Goal: Transaction & Acquisition: Purchase product/service

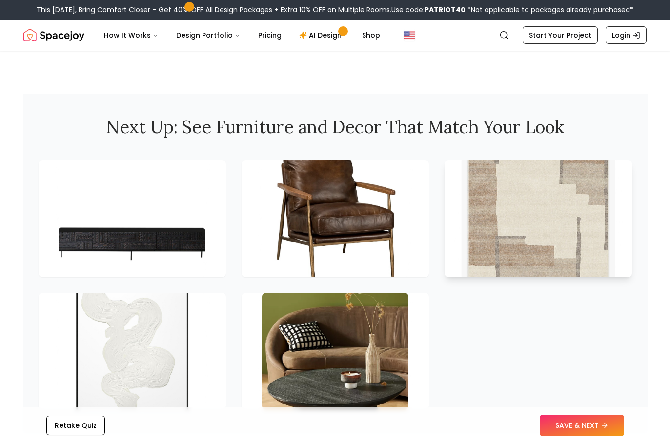
click at [563, 208] on img at bounding box center [538, 218] width 154 height 123
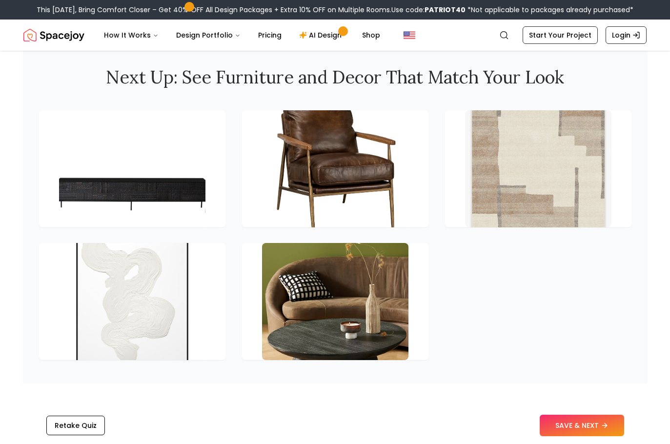
scroll to position [1366, 0]
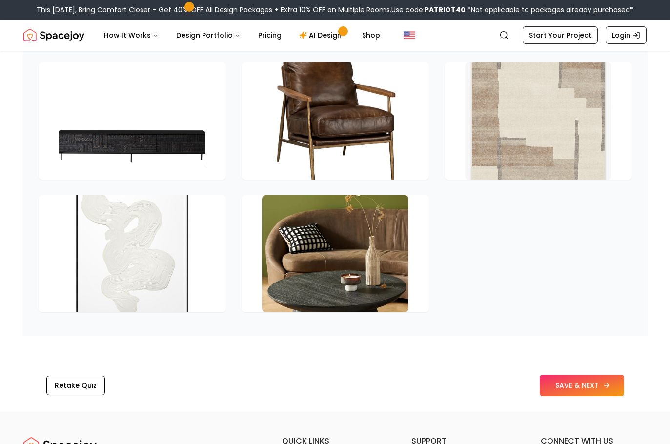
click at [586, 390] on button "SAVE & NEXT" at bounding box center [582, 385] width 84 height 21
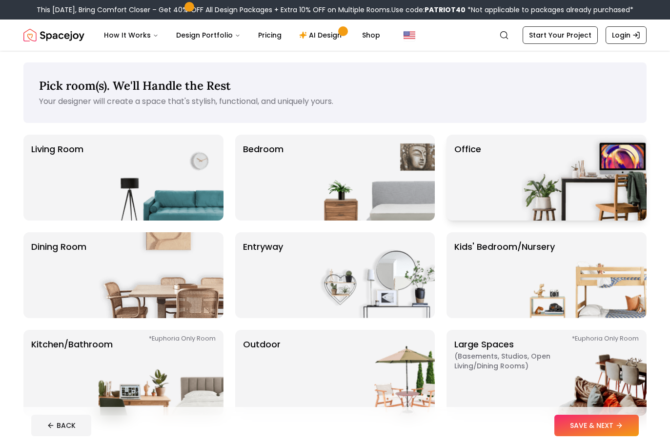
click at [491, 190] on div "Office" at bounding box center [546, 178] width 200 height 86
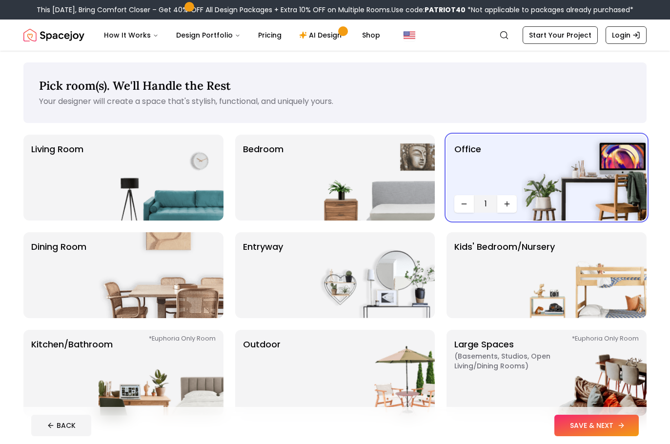
click at [598, 429] on button "SAVE & NEXT" at bounding box center [596, 425] width 84 height 21
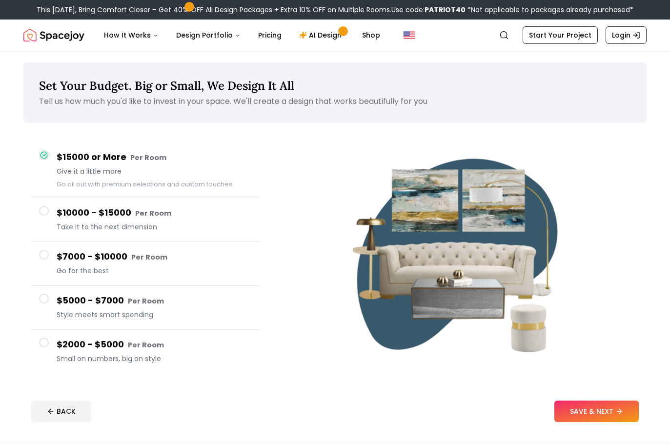
click at [47, 342] on span at bounding box center [44, 343] width 10 height 10
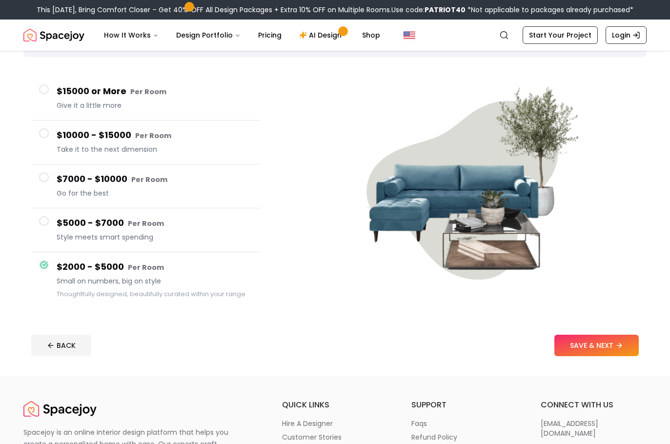
scroll to position [49, 0]
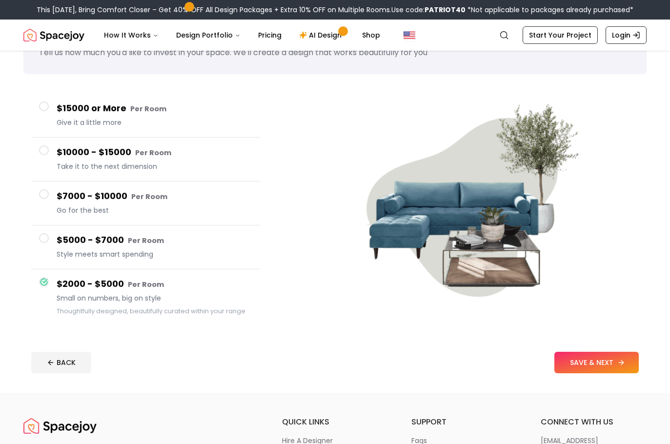
click at [615, 367] on button "SAVE & NEXT" at bounding box center [596, 362] width 84 height 21
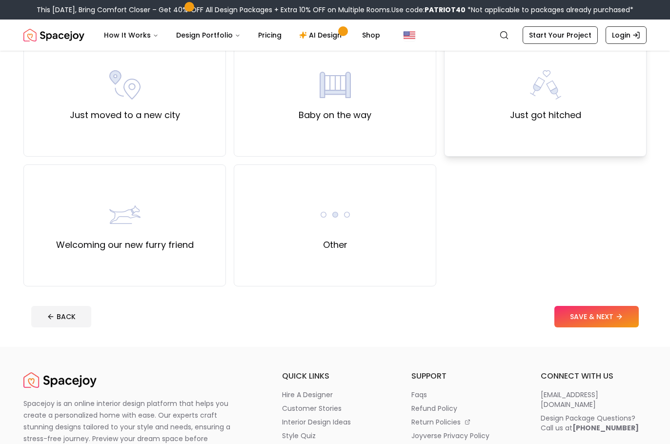
scroll to position [390, 0]
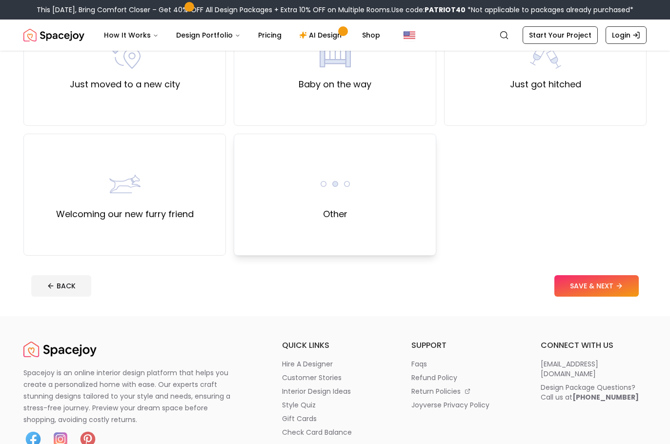
click at [307, 204] on div "Other" at bounding box center [335, 195] width 202 height 122
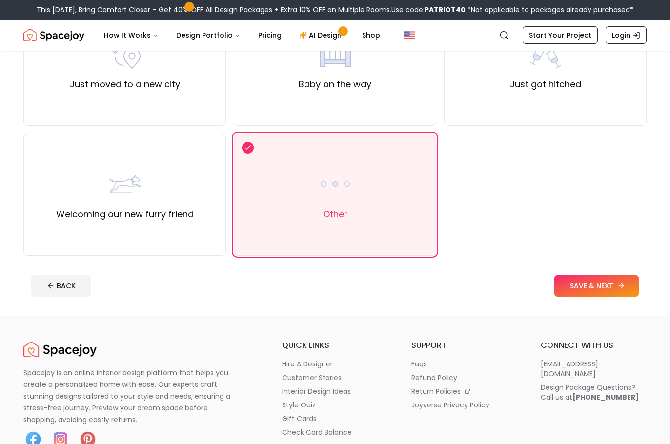
click at [579, 282] on button "SAVE & NEXT" at bounding box center [596, 285] width 84 height 21
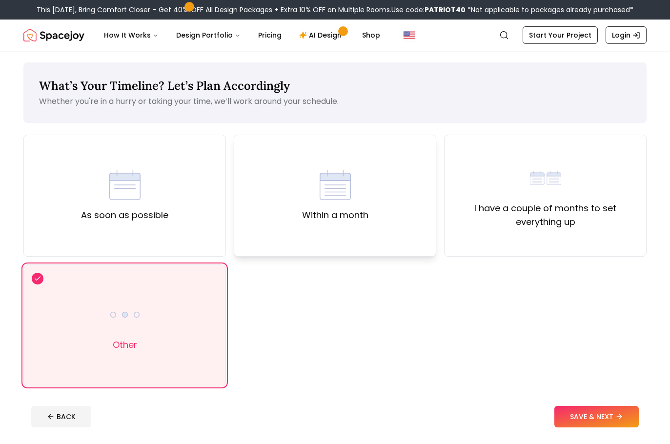
click at [304, 202] on div "Within a month" at bounding box center [335, 195] width 66 height 53
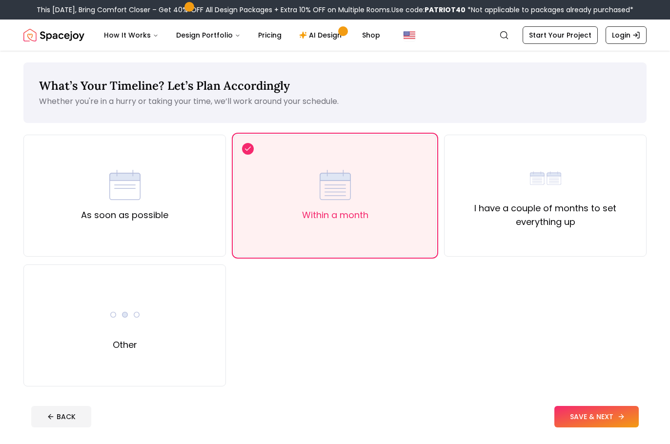
click at [599, 421] on button "SAVE & NEXT" at bounding box center [596, 416] width 84 height 21
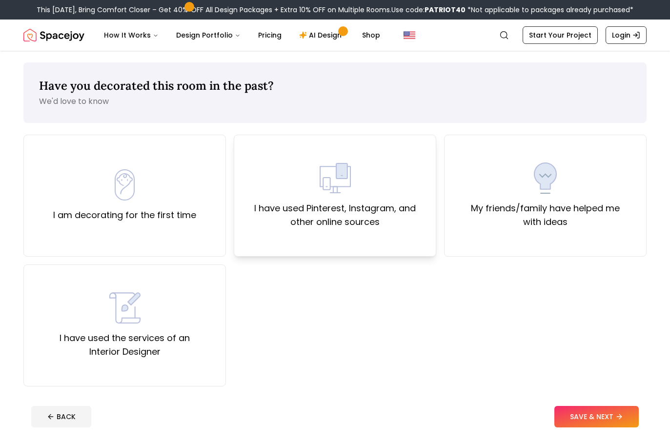
click at [343, 213] on label "I have used Pinterest, Instagram, and other online sources" at bounding box center [335, 214] width 186 height 27
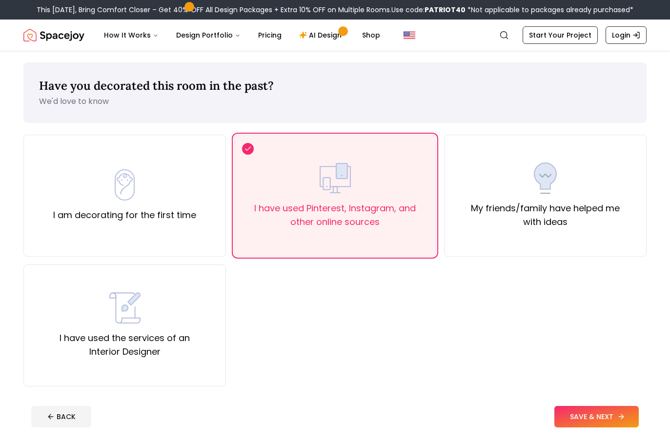
click at [619, 425] on button "SAVE & NEXT" at bounding box center [596, 416] width 84 height 21
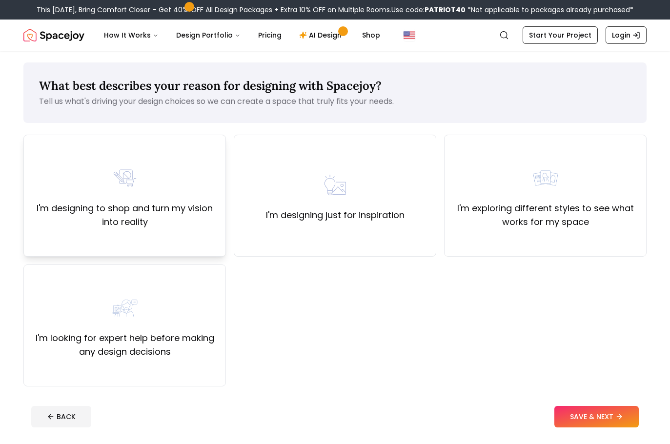
click at [177, 222] on label "I'm designing to shop and turn my vision into reality" at bounding box center [125, 214] width 186 height 27
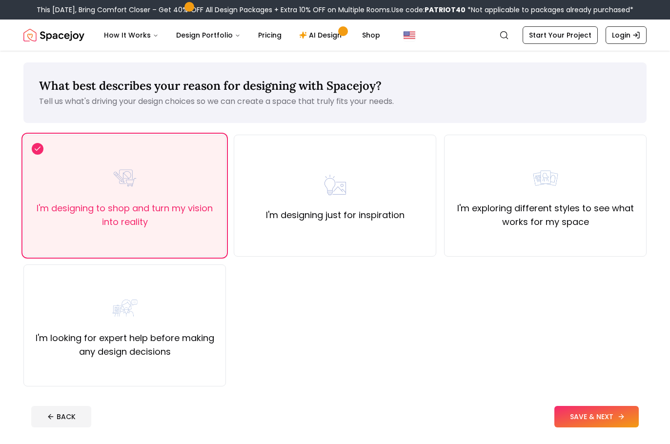
click at [596, 416] on button "SAVE & NEXT" at bounding box center [596, 416] width 84 height 21
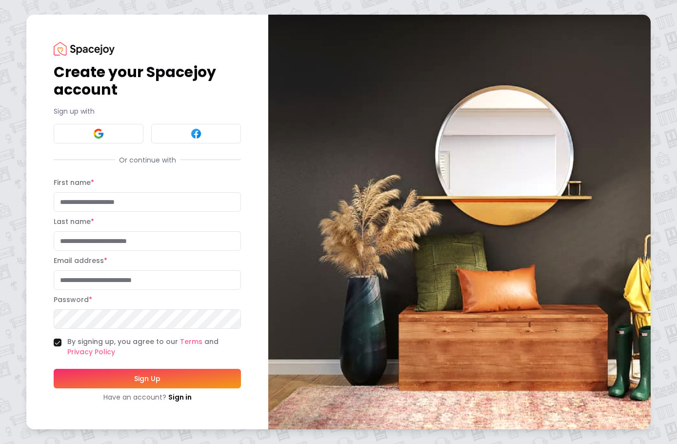
click at [102, 197] on input "First name *" at bounding box center [147, 202] width 187 height 20
type input "****"
type input "*******"
type input "**********"
click at [169, 381] on button "Sign Up" at bounding box center [147, 379] width 187 height 20
